Goal: Information Seeking & Learning: Learn about a topic

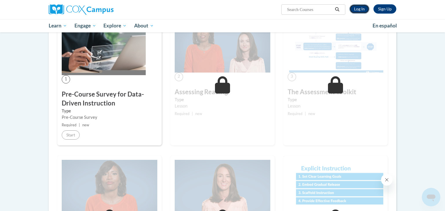
click at [362, 8] on link "Log In" at bounding box center [359, 8] width 20 height 9
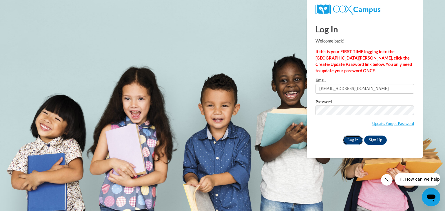
click at [348, 141] on input "Log In" at bounding box center [353, 140] width 20 height 9
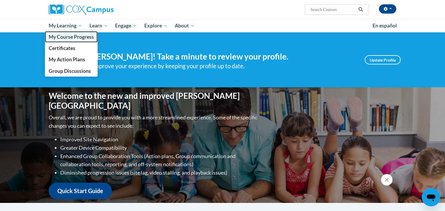
click at [73, 38] on span "My Course Progress" at bounding box center [71, 37] width 45 height 6
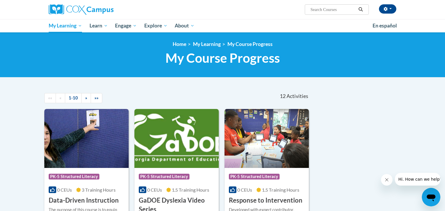
click at [89, 201] on h3 "Data-Driven Instruction" at bounding box center [84, 200] width 70 height 9
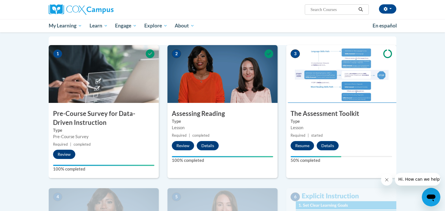
scroll to position [112, 0]
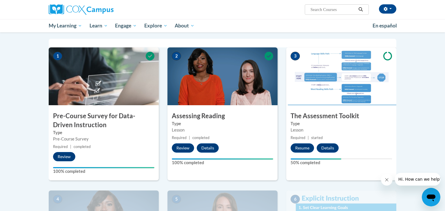
drag, startPoint x: 443, startPoint y: 23, endPoint x: 441, endPoint y: 58, distance: 35.7
click at [303, 148] on button "Resume" at bounding box center [301, 148] width 23 height 9
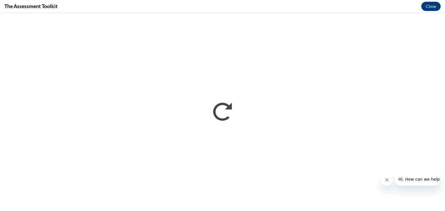
scroll to position [0, 0]
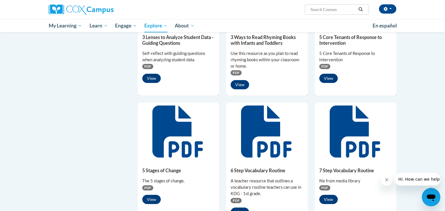
scroll to position [77, 0]
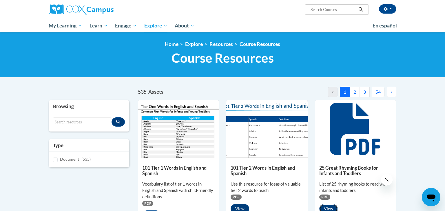
click at [328, 209] on button "View" at bounding box center [328, 208] width 19 height 9
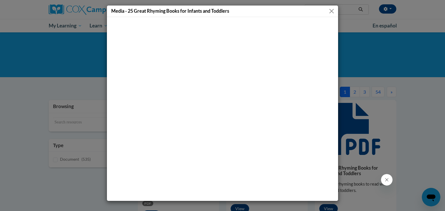
click at [332, 10] on button "Close" at bounding box center [331, 11] width 7 height 7
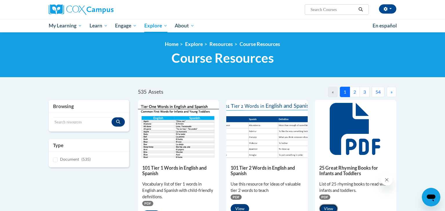
click at [328, 209] on button "View" at bounding box center [328, 208] width 19 height 9
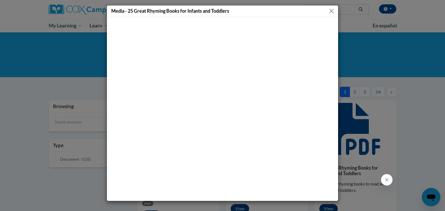
click at [334, 10] on button "Close" at bounding box center [331, 11] width 7 height 7
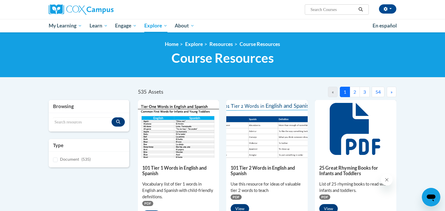
drag, startPoint x: 444, startPoint y: 143, endPoint x: 445, endPoint y: 159, distance: 15.9
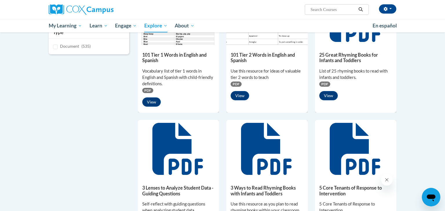
drag, startPoint x: 445, startPoint y: 19, endPoint x: 445, endPoint y: 51, distance: 32.1
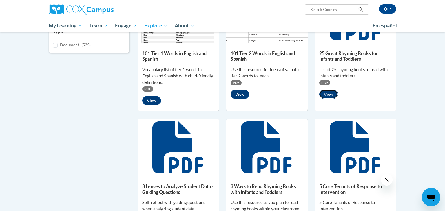
click at [330, 95] on button "View" at bounding box center [328, 94] width 19 height 9
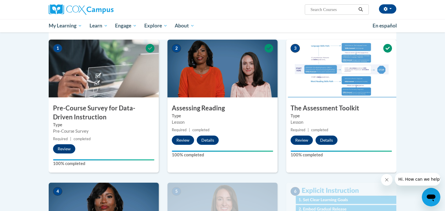
scroll to position [112, 0]
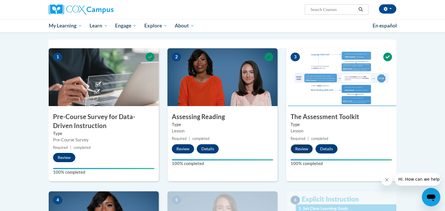
click at [301, 149] on button "Review" at bounding box center [301, 149] width 22 height 9
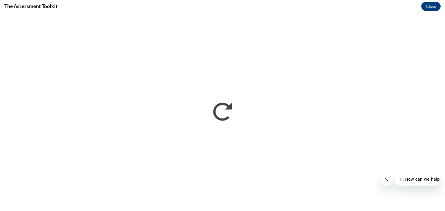
scroll to position [0, 0]
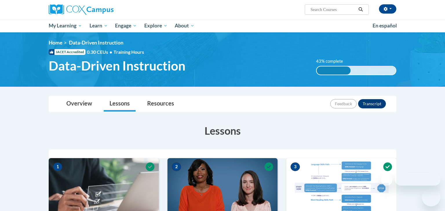
drag, startPoint x: 0, startPoint y: 0, endPoint x: 445, endPoint y: 55, distance: 448.0
click at [445, 55] on html "[PERSON_NAME] ([GEOGRAPHIC_DATA]/New_York UTC-04:00) My Profile Inbox My Transc…" at bounding box center [222, 104] width 445 height 211
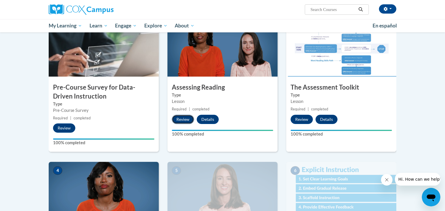
click at [183, 118] on button "Review" at bounding box center [183, 119] width 22 height 9
